Goal: Task Accomplishment & Management: Manage account settings

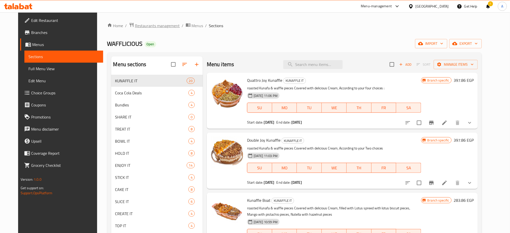
click at [148, 26] on span "Restaurants management" at bounding box center [157, 26] width 45 height 6
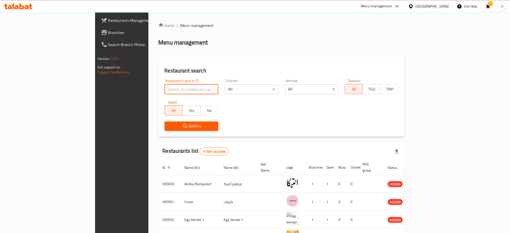
click at [165, 91] on input "search" at bounding box center [192, 89] width 54 height 10
type input "[PERSON_NAME]"
click button "Search" at bounding box center [192, 126] width 54 height 9
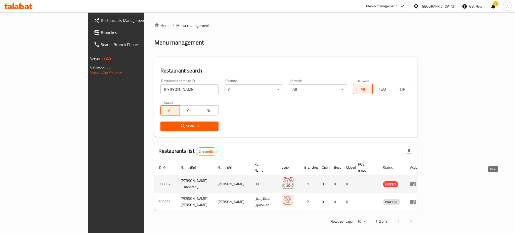
click at [416, 181] on icon "enhanced table" at bounding box center [413, 184] width 6 height 6
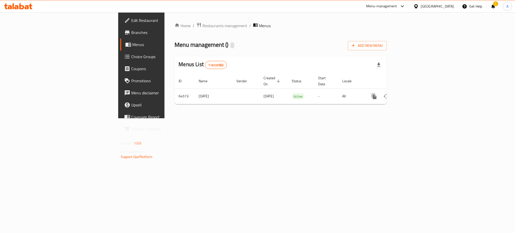
click at [131, 30] on span "Branches" at bounding box center [165, 32] width 69 height 6
